Goal: Browse casually

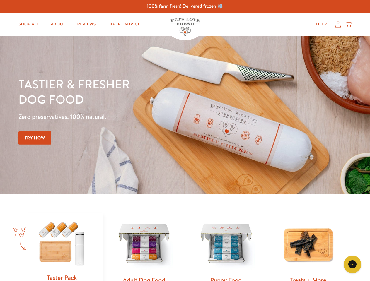
click at [185, 140] on div "Tastier & fresher dog food Zero preservatives. 100% natural. Try Now" at bounding box center [129, 114] width 222 height 77
click at [352, 264] on icon "Open gorgias live chat" at bounding box center [352, 264] width 6 height 6
